Goal: Task Accomplishment & Management: Use online tool/utility

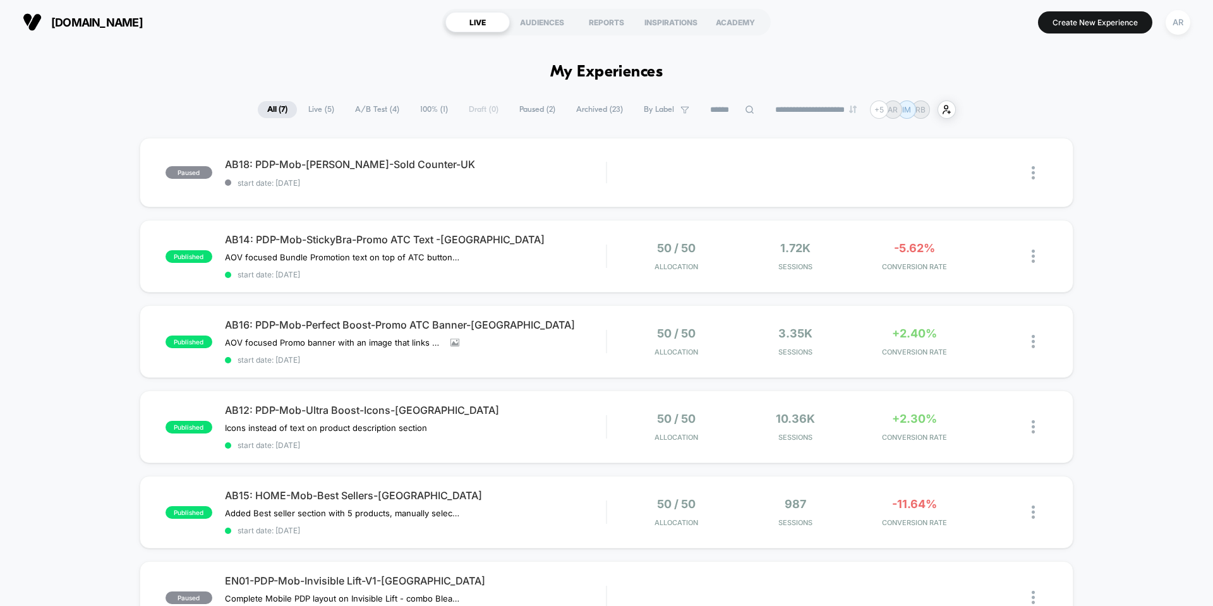
click at [1199, 24] on div "[DOMAIN_NAME] LIVE AUDIENCES REPORTS INSPIRATIONS ACADEMY Create New Experience…" at bounding box center [606, 22] width 1213 height 44
click at [1186, 24] on div "AR" at bounding box center [1178, 22] width 25 height 25
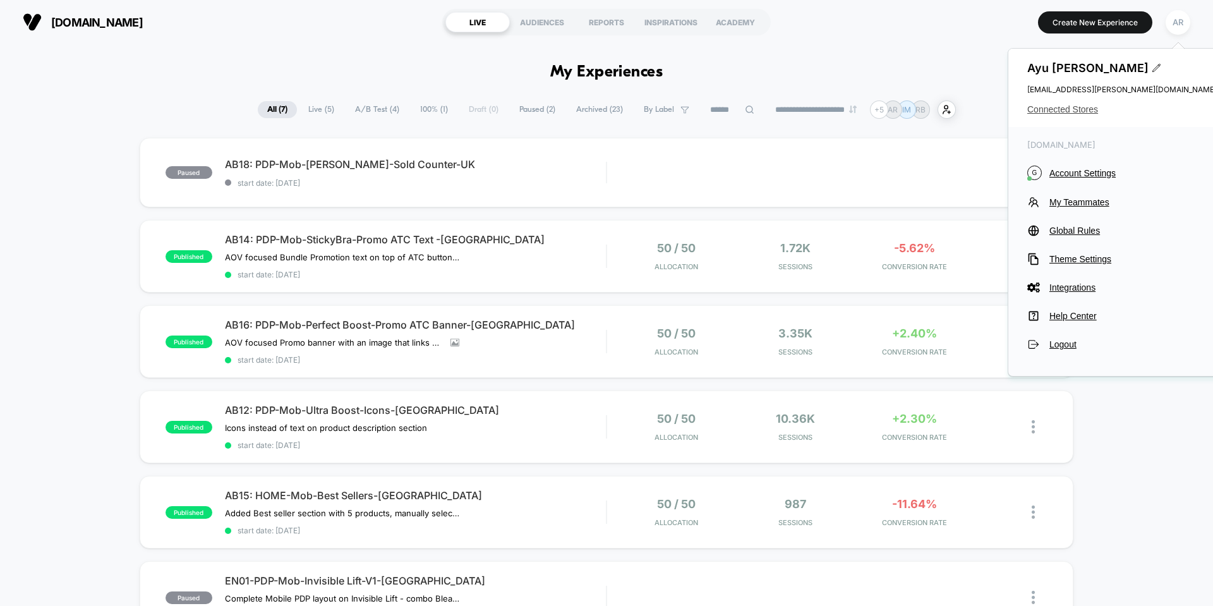
click at [1083, 107] on span "Connected Stores" at bounding box center [1123, 109] width 190 height 10
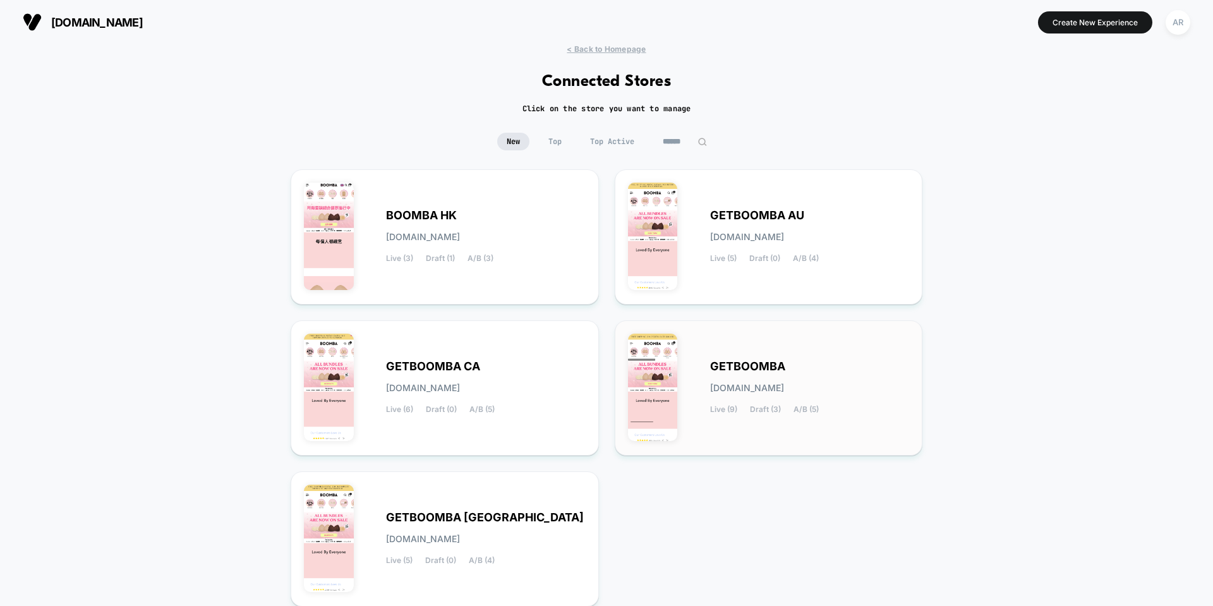
click at [808, 367] on div "GETBOOMBA [DOMAIN_NAME] Live (9) Draft (3) A/B (5)" at bounding box center [810, 388] width 200 height 52
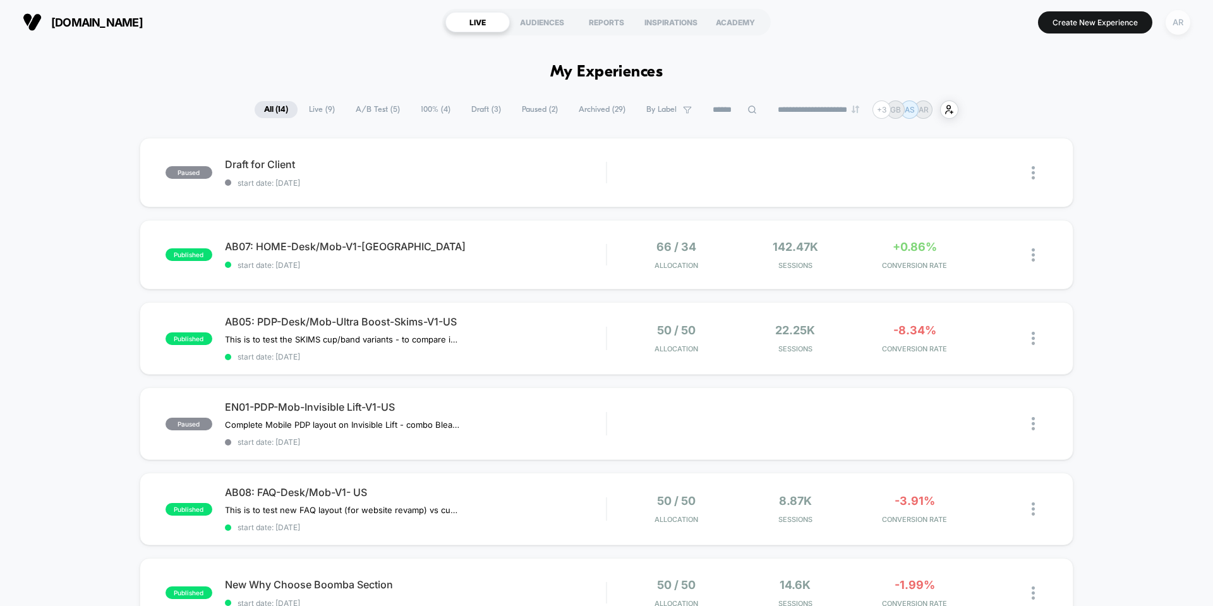
click at [1174, 24] on div "AR" at bounding box center [1178, 22] width 25 height 25
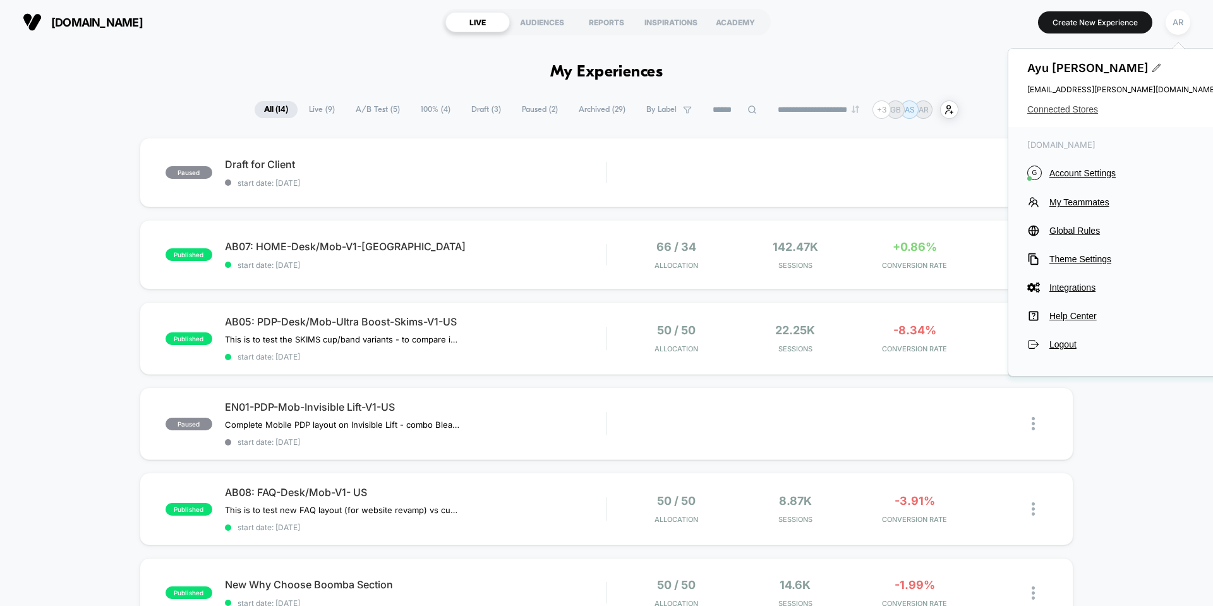
click at [1064, 109] on span "Connected Stores" at bounding box center [1123, 109] width 190 height 10
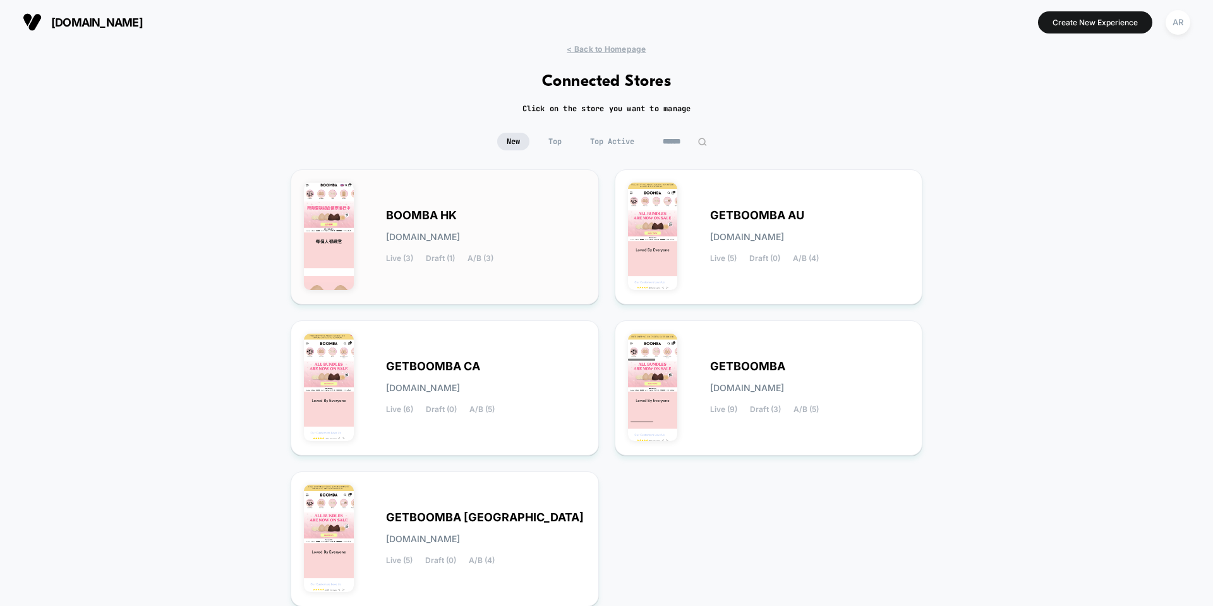
click at [518, 238] on div "BOOMBA HK [DOMAIN_NAME] Live (3) Draft (1) A/B (3)" at bounding box center [486, 237] width 200 height 52
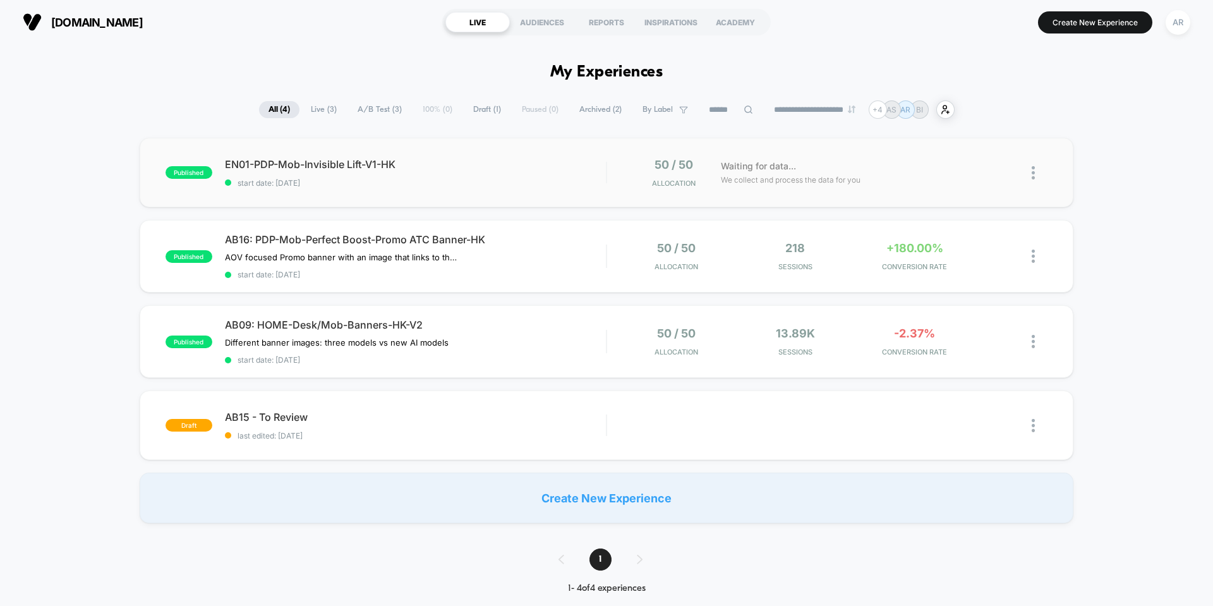
click at [550, 152] on div "published EN01-PDP-Mob-Invisible Lift-V1-HK start date: [DATE] 50 / 50 Allocati…" at bounding box center [607, 173] width 934 height 70
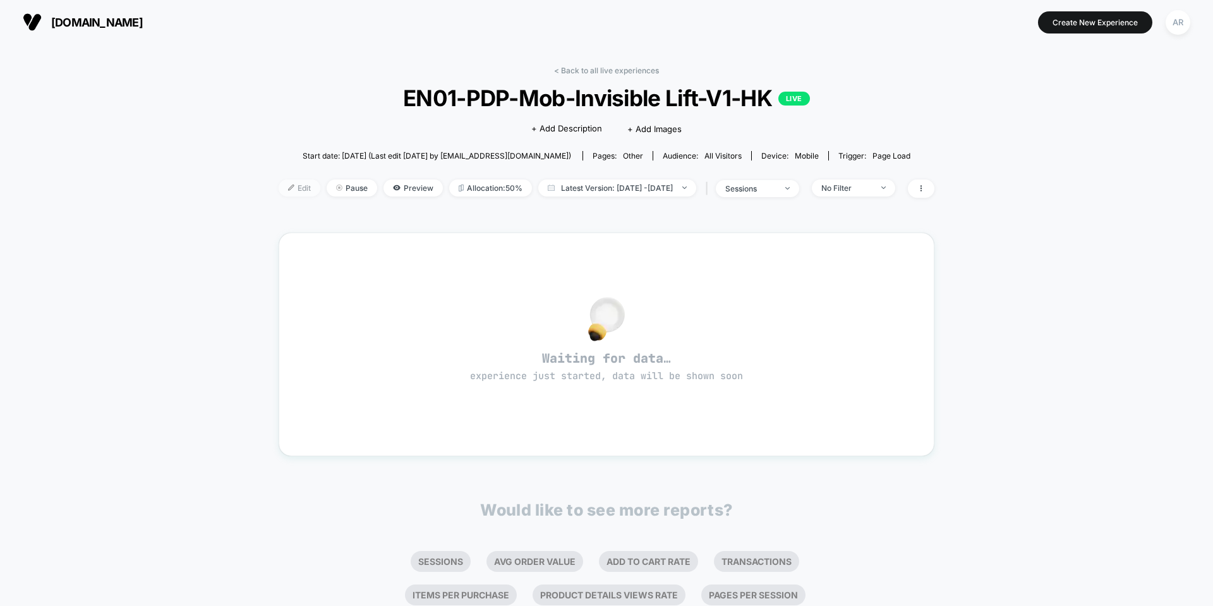
click at [288, 188] on img at bounding box center [291, 188] width 6 height 6
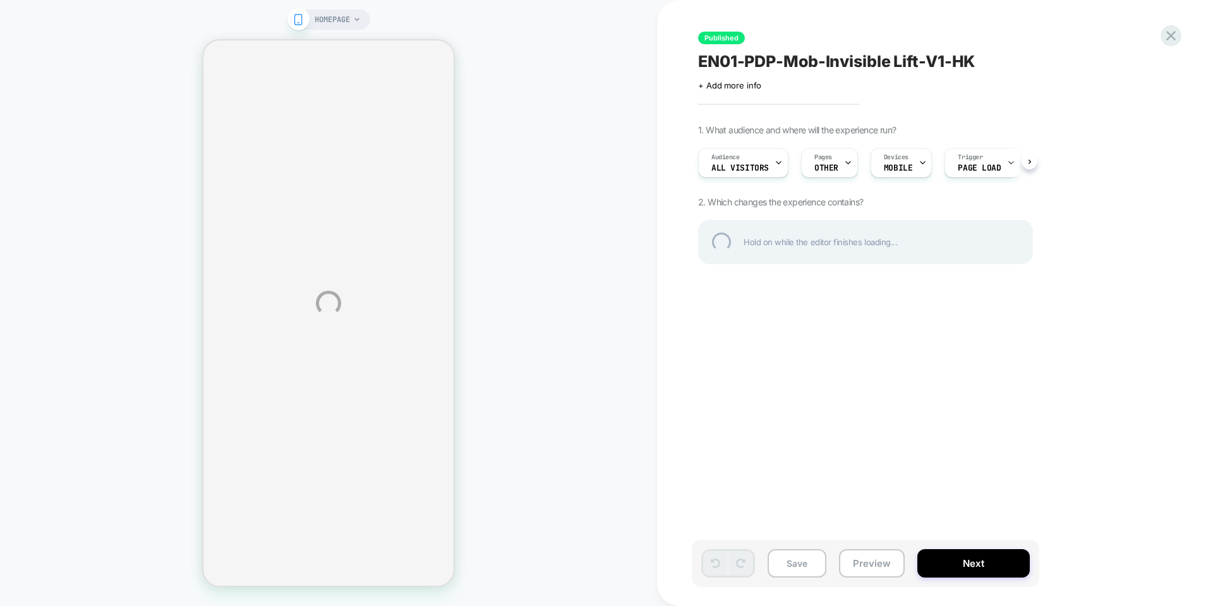
click at [851, 171] on div "HOMEPAGE Published EN01-PDP-Mob-Invisible Lift-V1-HK Click to edit experience d…" at bounding box center [606, 303] width 1213 height 606
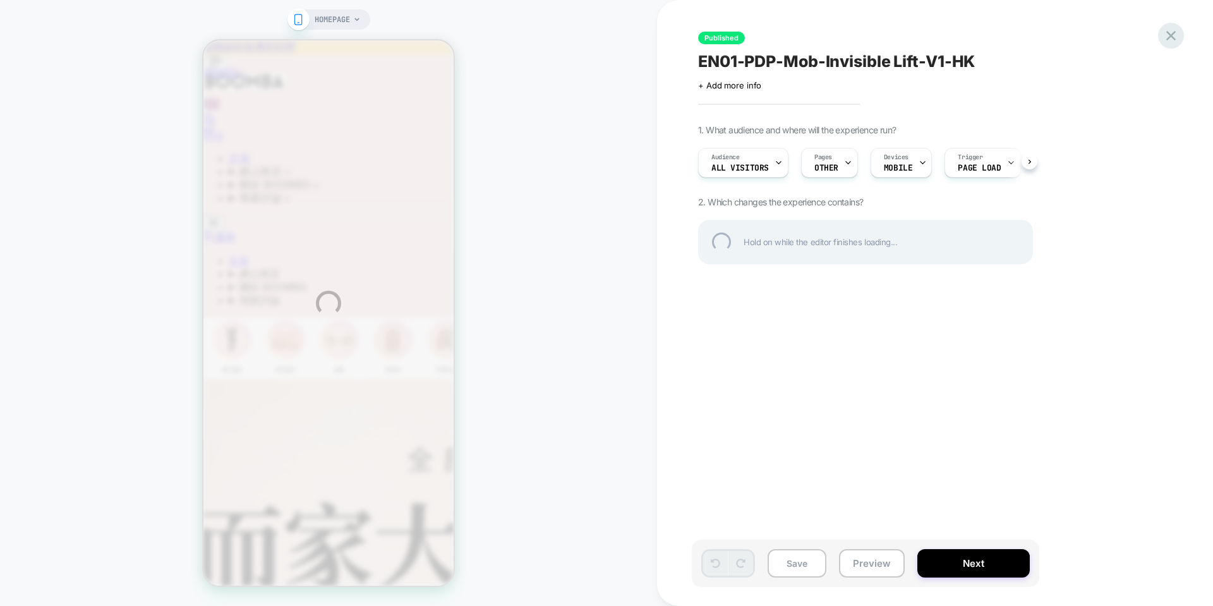
click at [1176, 33] on div at bounding box center [1171, 36] width 26 height 26
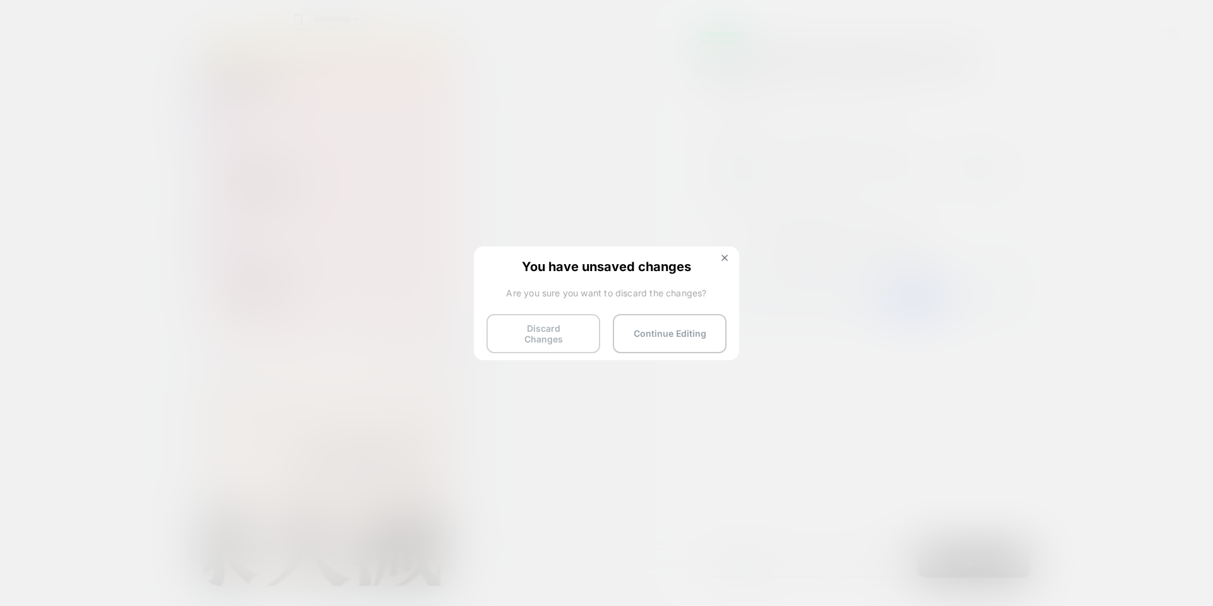
scroll to position [0, 1]
click at [499, 332] on button "Discard Changes" at bounding box center [544, 333] width 114 height 39
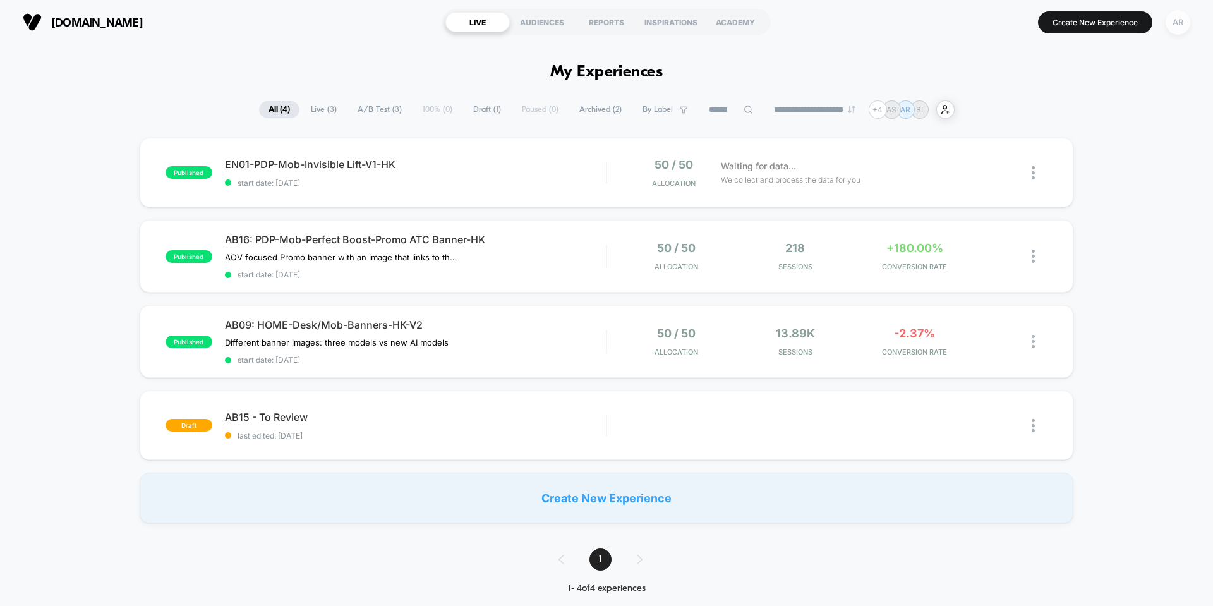
click at [1175, 25] on div "AR" at bounding box center [1178, 22] width 25 height 25
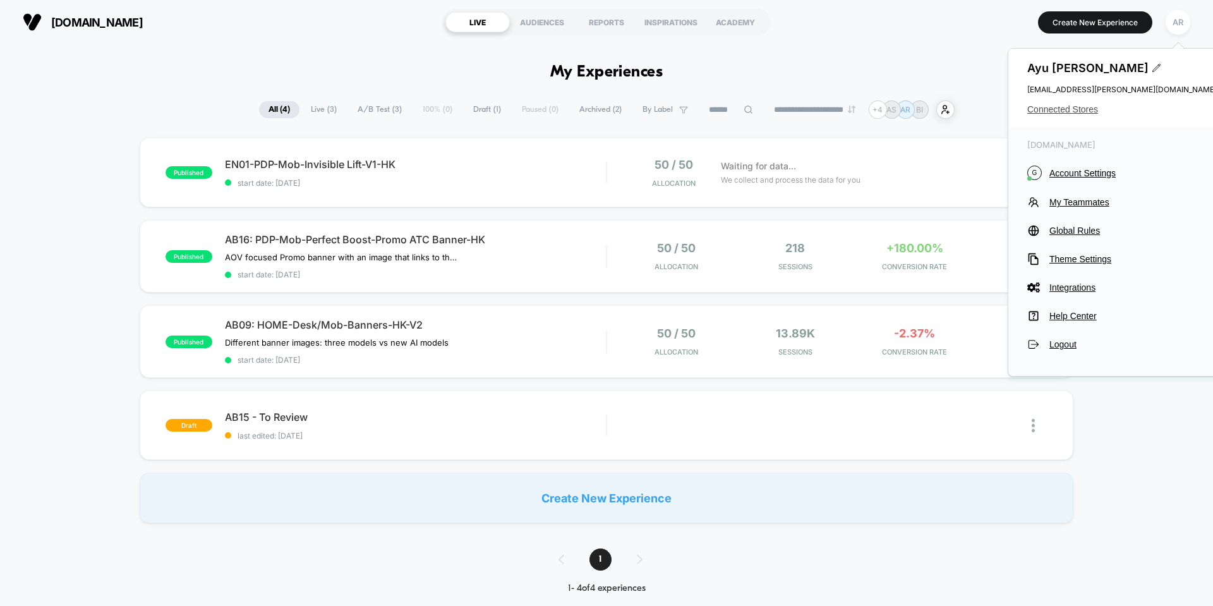
click at [1089, 109] on span "Connected Stores" at bounding box center [1123, 109] width 190 height 10
